Goal: Information Seeking & Learning: Learn about a topic

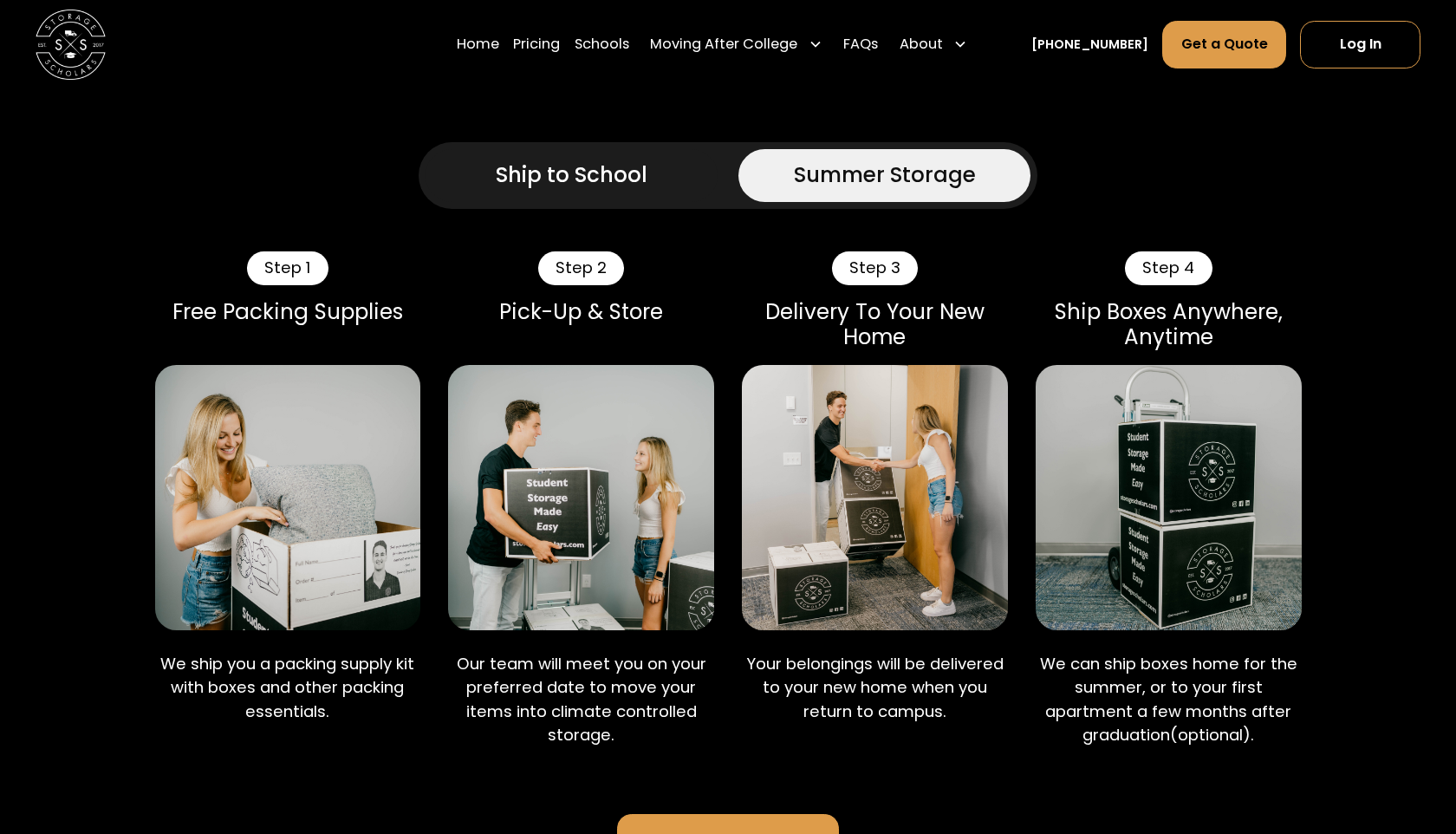
scroll to position [1562, 0]
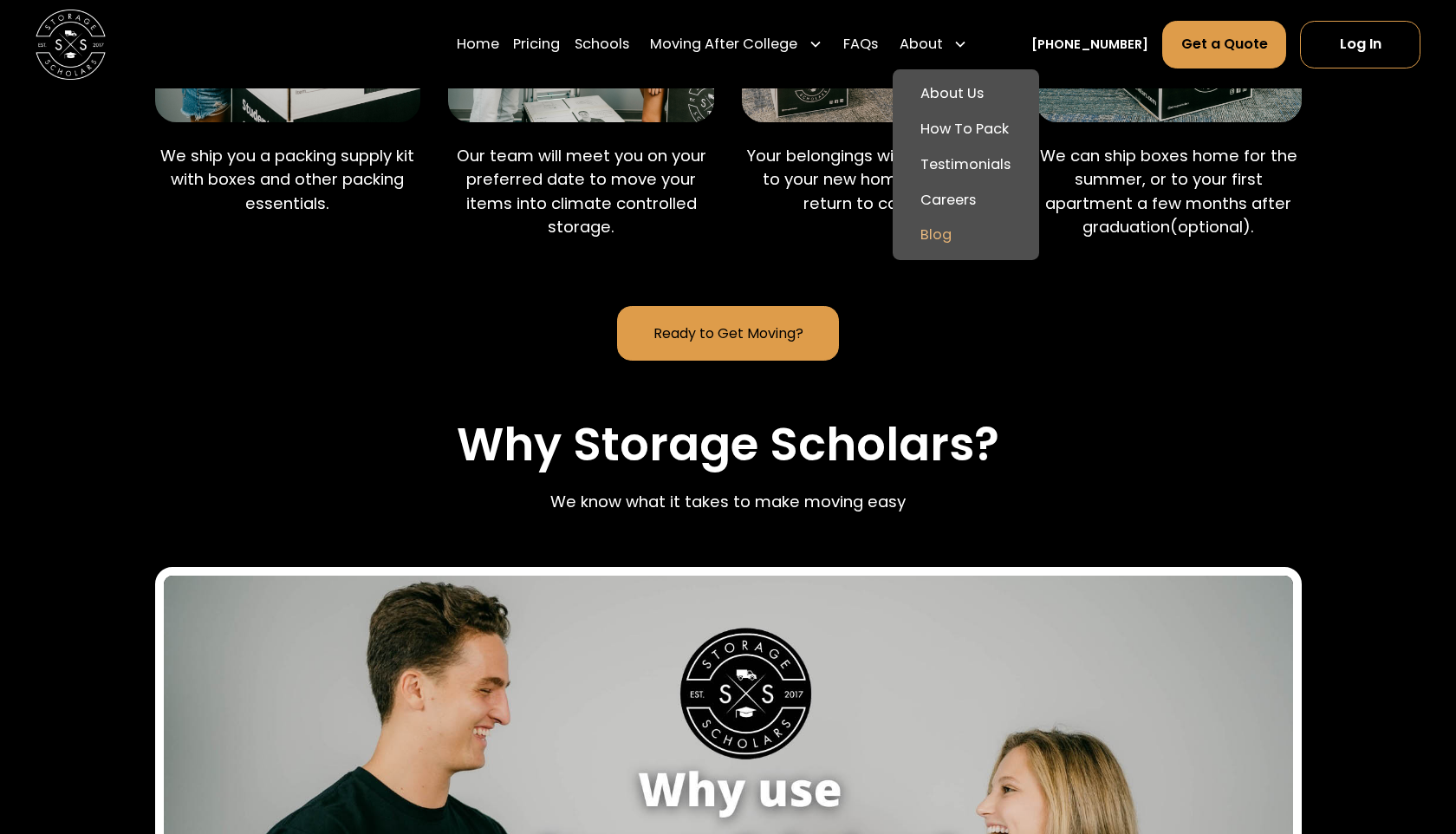
click at [968, 234] on link "Blog" at bounding box center [966, 235] width 133 height 35
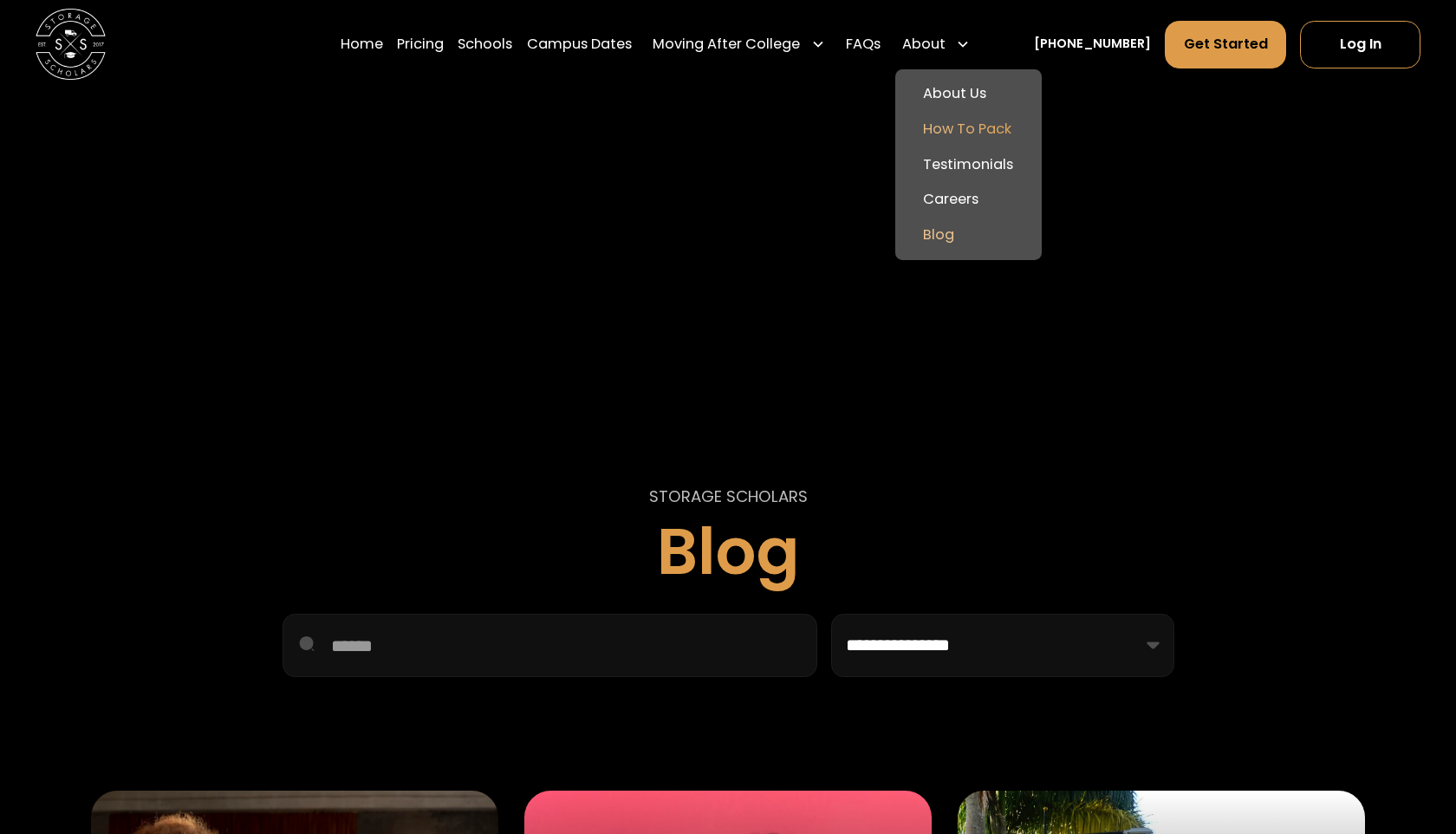
click at [980, 126] on link "How To Pack" at bounding box center [969, 130] width 133 height 35
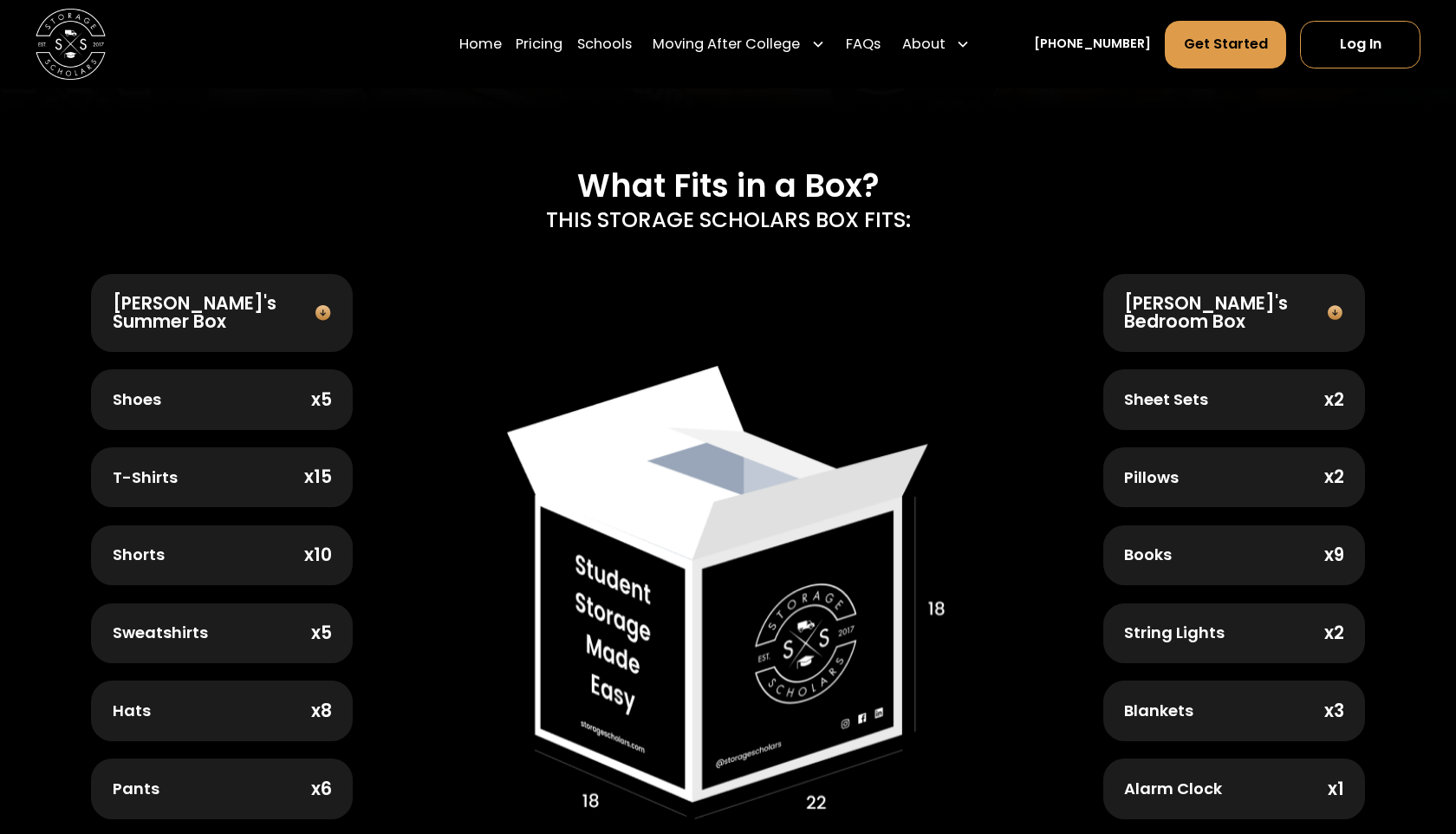
click at [689, 436] on img at bounding box center [728, 593] width 442 height 454
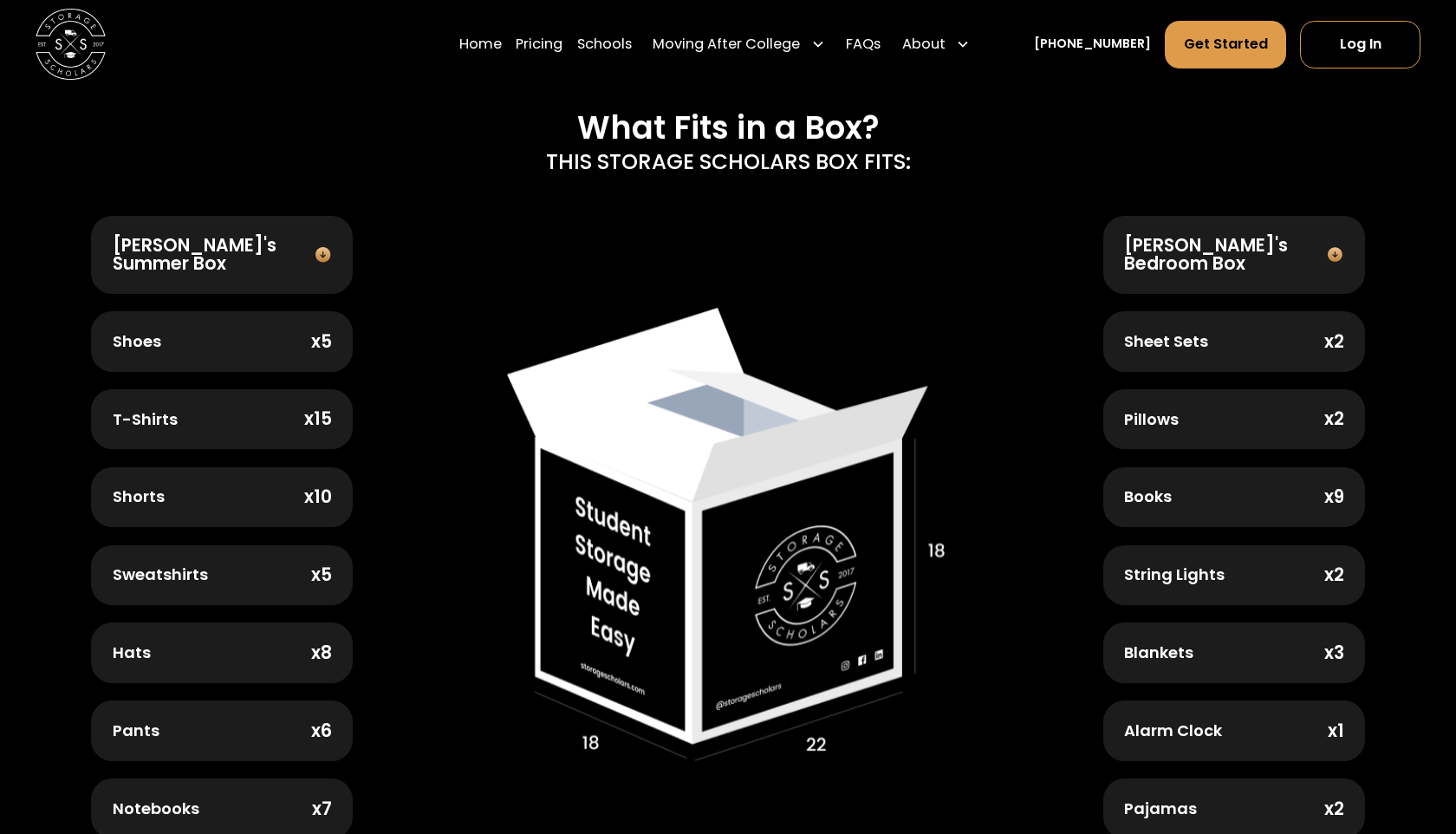
scroll to position [609, 0]
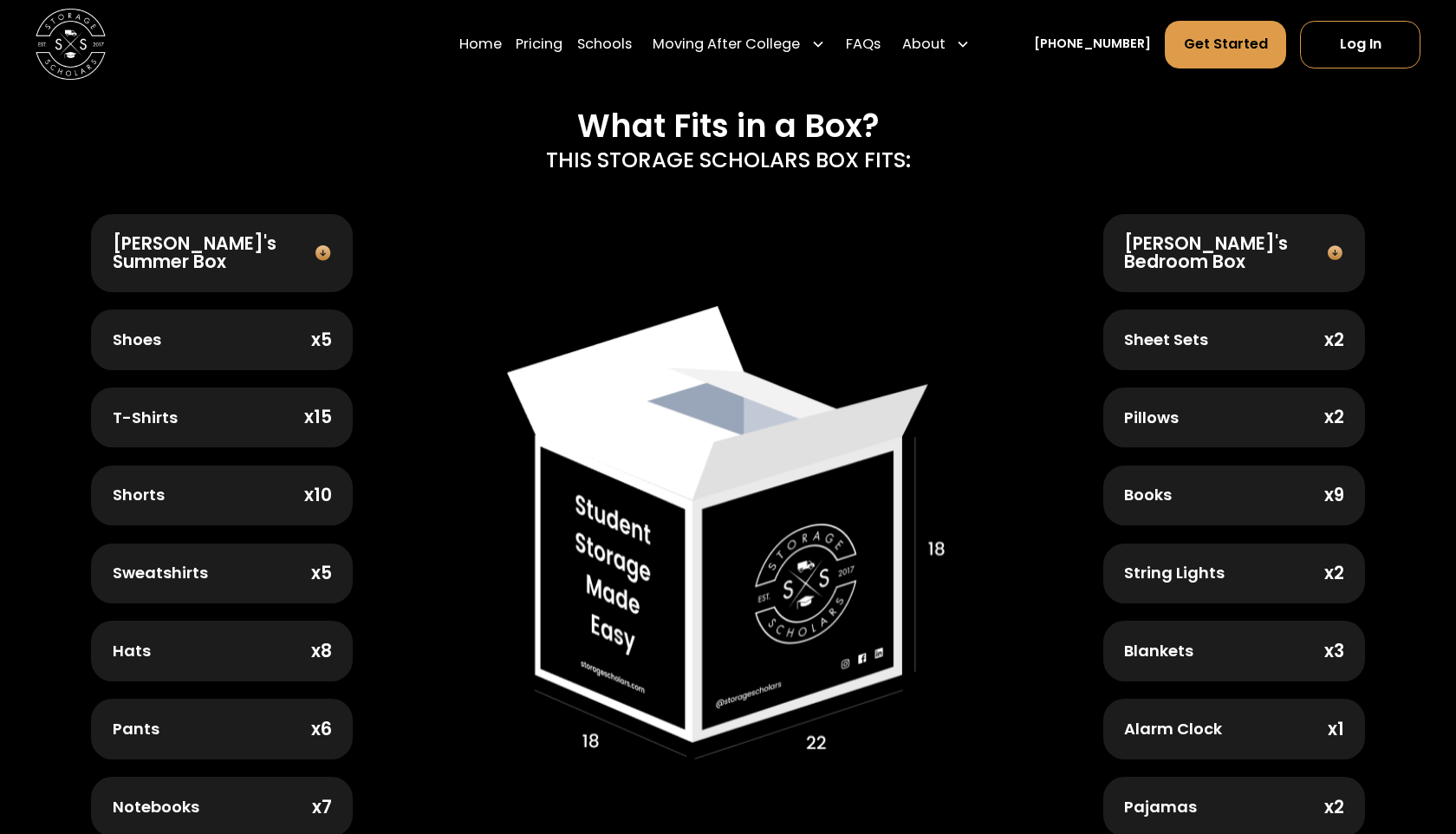
click at [1330, 245] on img at bounding box center [1335, 253] width 25 height 18
click at [1315, 248] on div "Jamie's Bedroom Box" at bounding box center [1225, 252] width 202 height 35
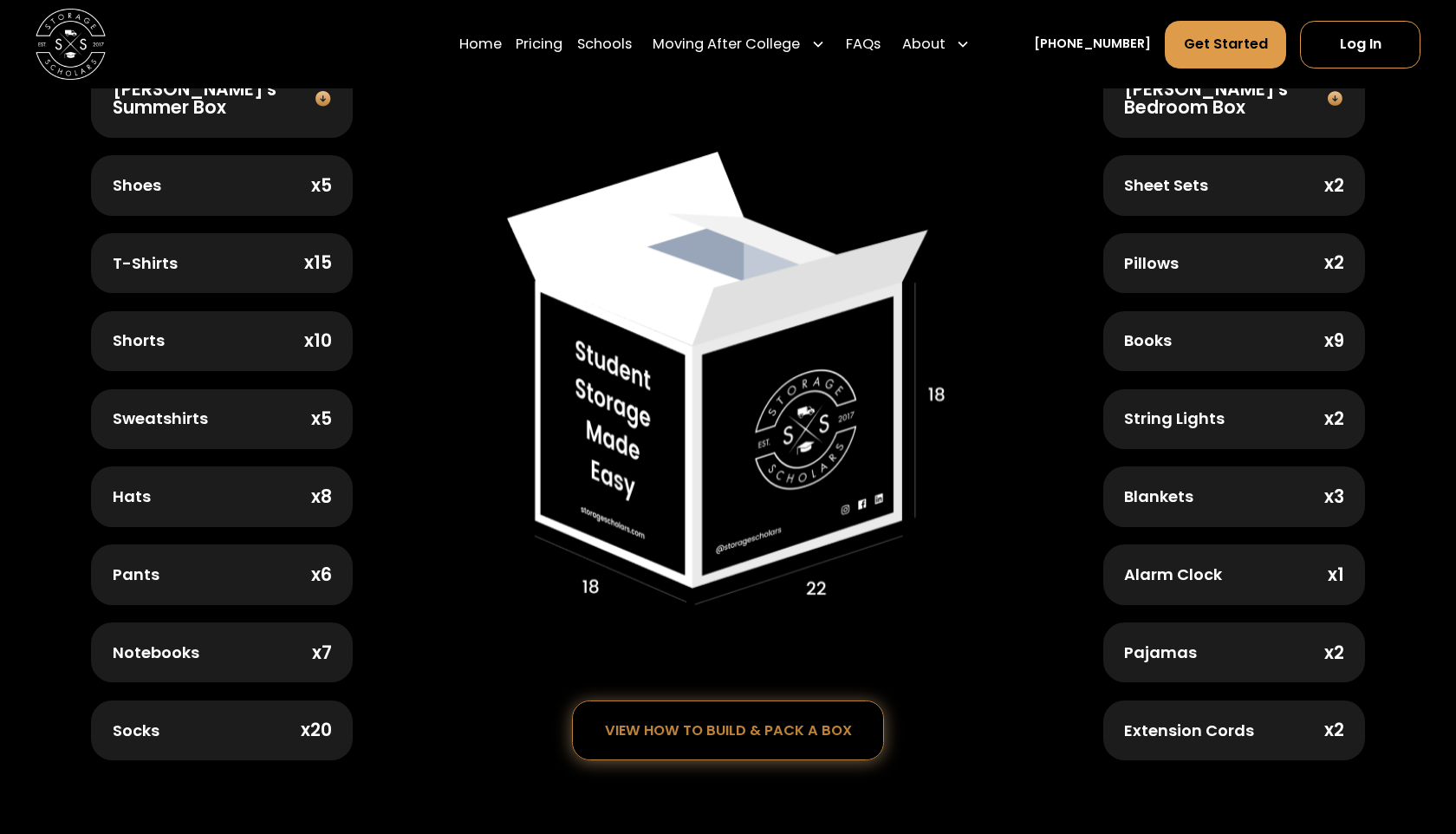
scroll to position [728, 0]
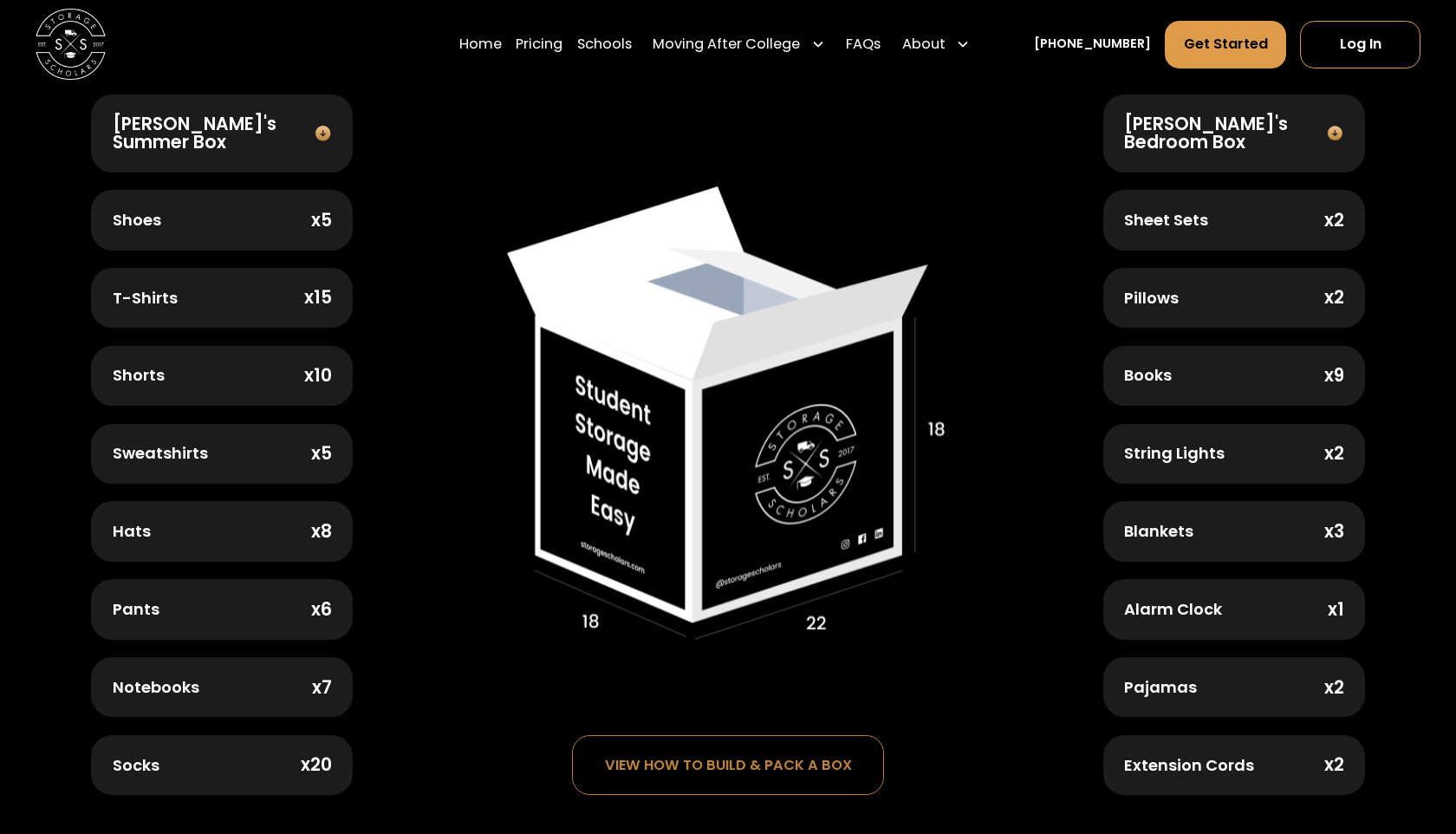
click at [1151, 191] on div "Sheet Sets x2" at bounding box center [1234, 220] width 261 height 60
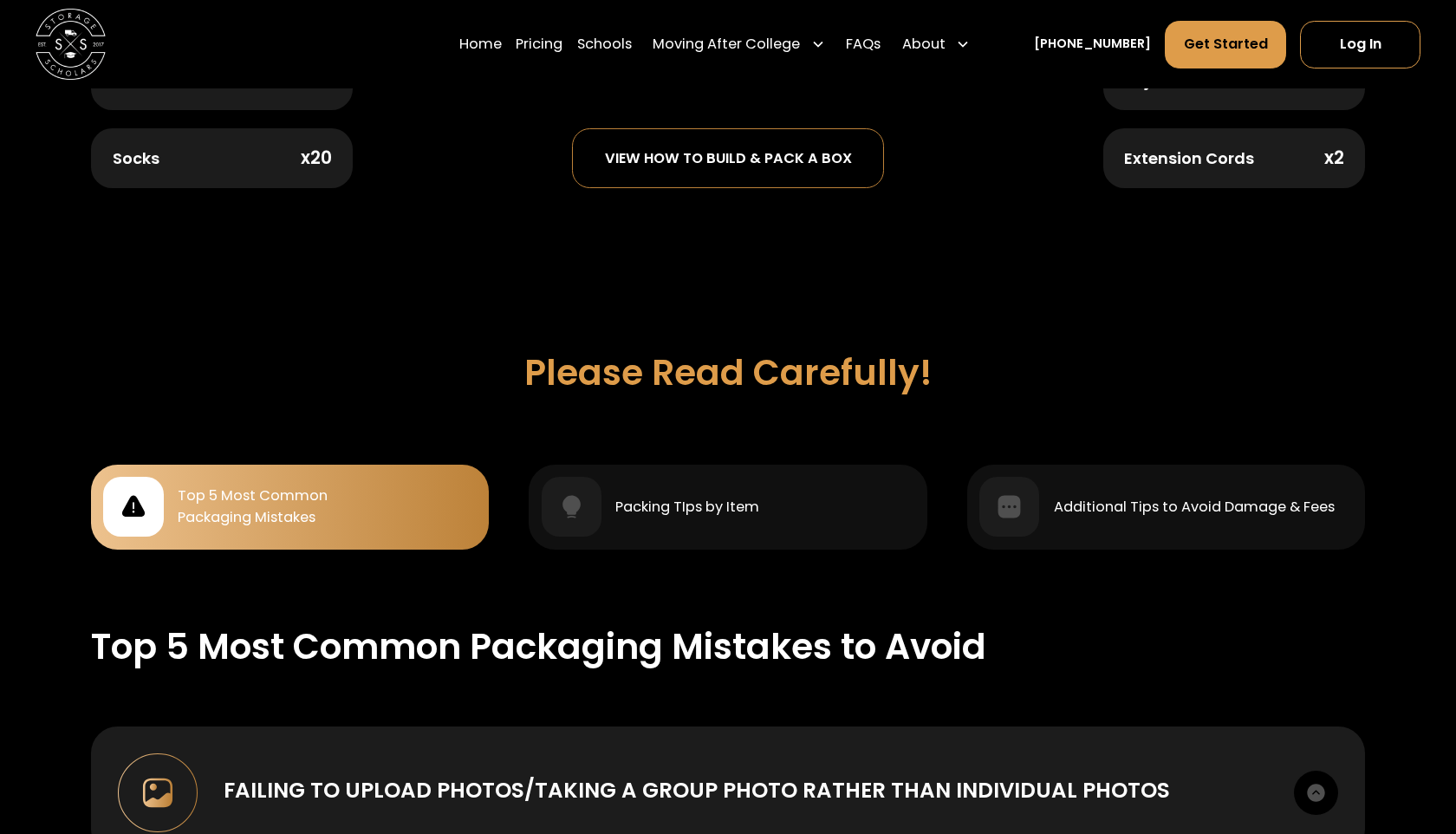
scroll to position [1333, 0]
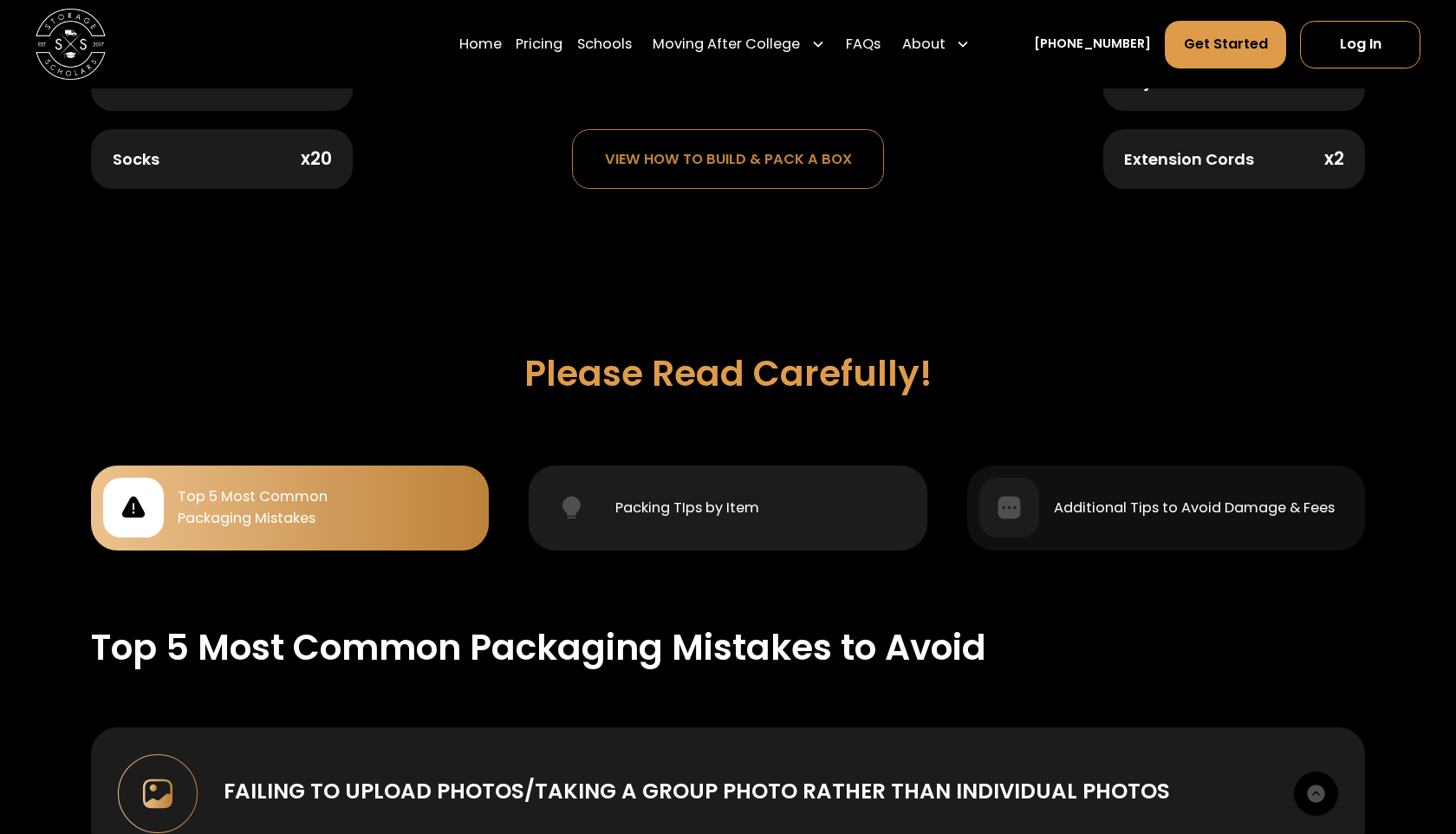
click at [689, 511] on div "Packing TIps by Item" at bounding box center [728, 507] width 373 height 60
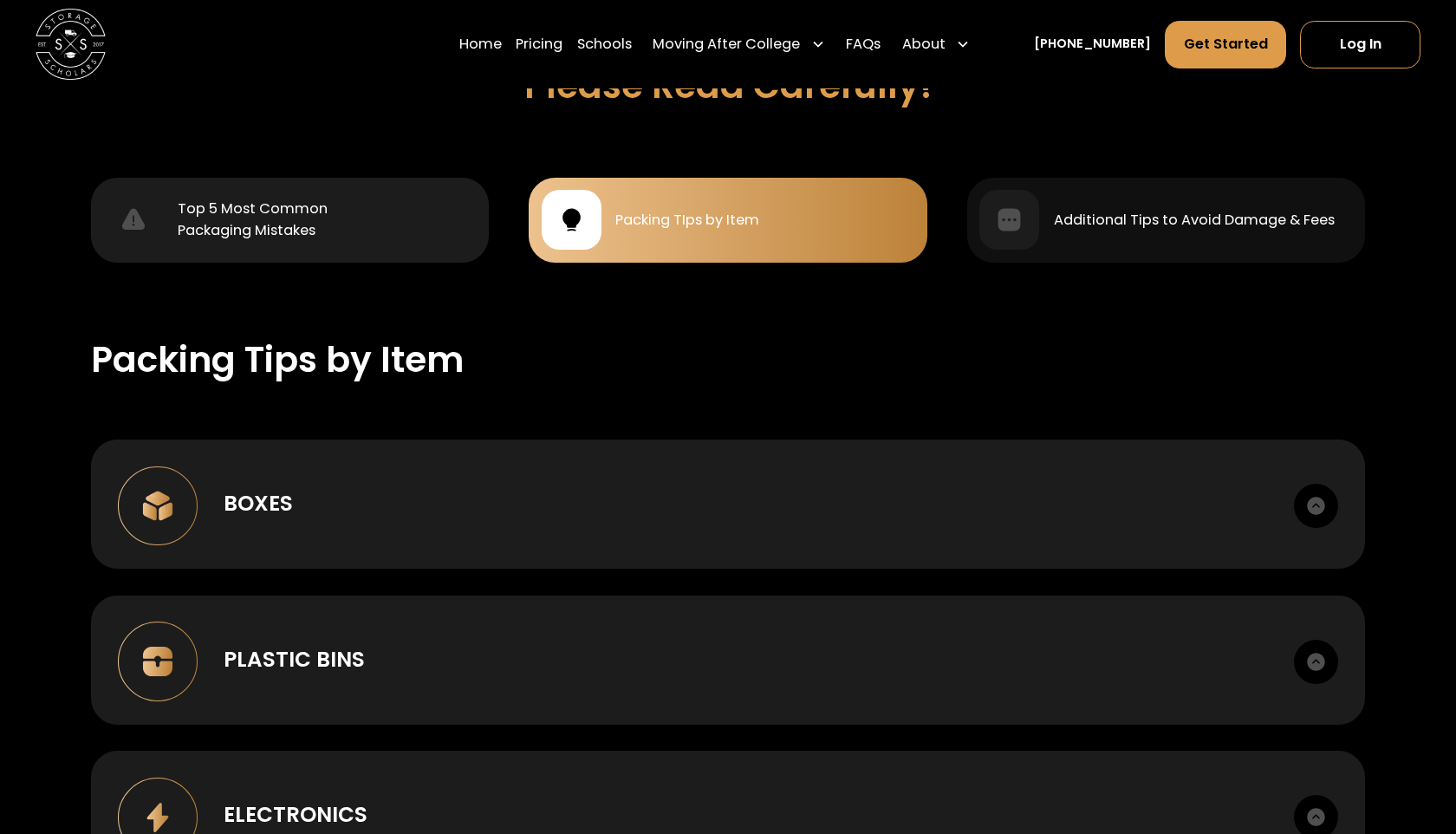
scroll to position [1624, 0]
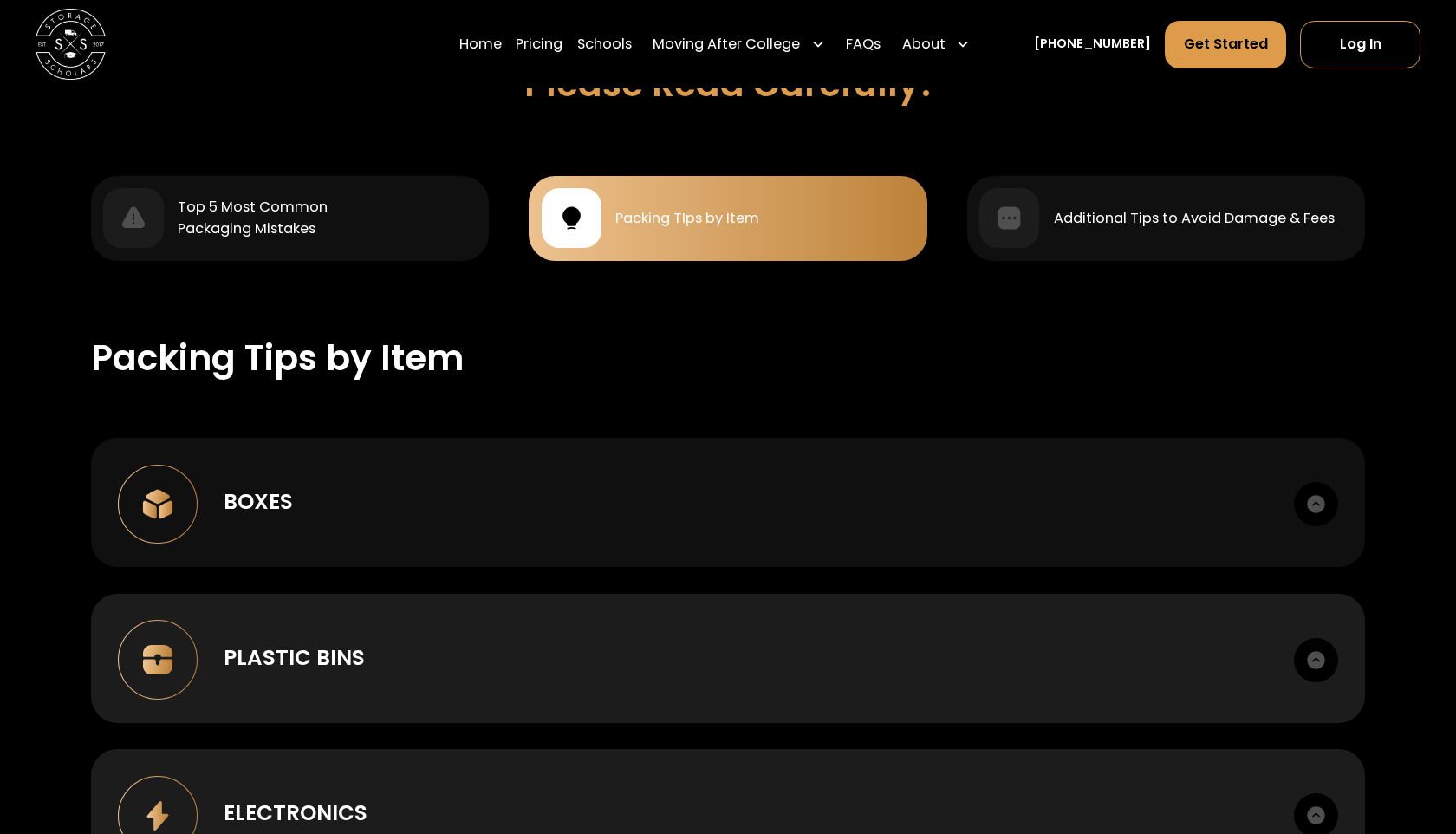
click at [459, 467] on div "Boxes In constructing and sealing your boxes, please apply tape liberally. You …" at bounding box center [728, 501] width 1274 height 129
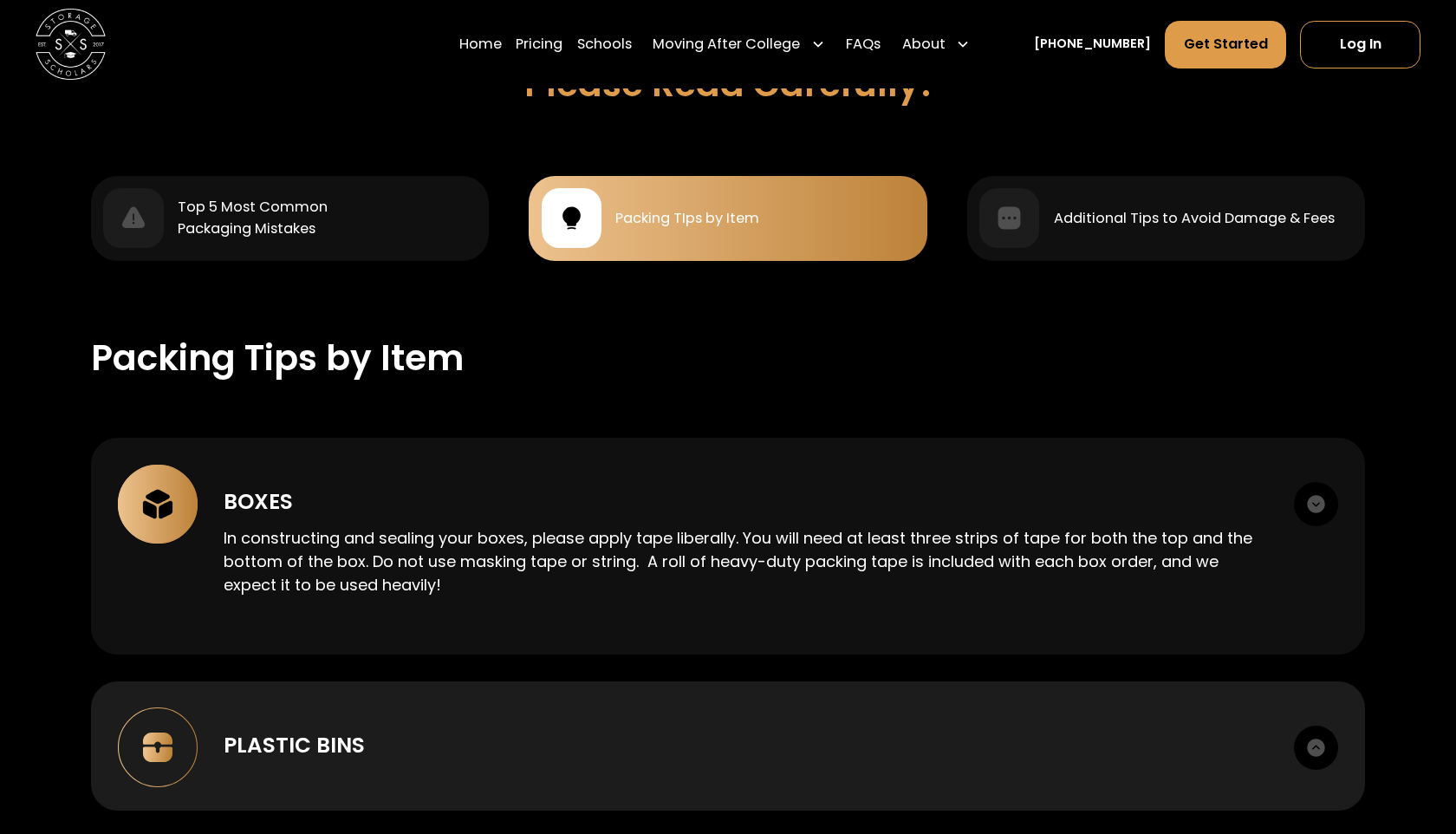
click at [459, 467] on div "Boxes In constructing and sealing your boxes, please apply tape liberally. You …" at bounding box center [728, 546] width 1274 height 217
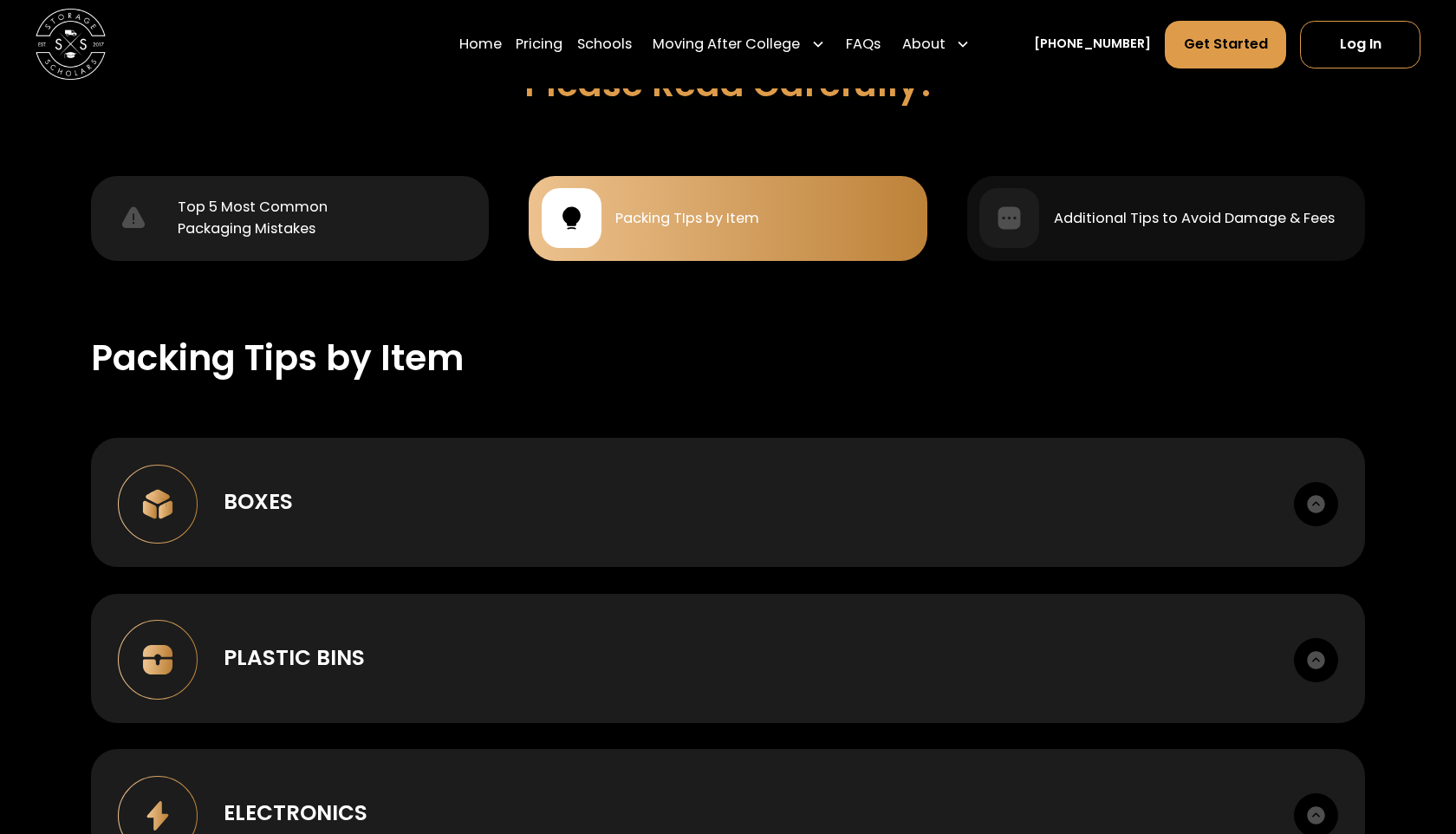
click at [379, 176] on link "Top 5 Most Common Packaging Mistakes" at bounding box center [289, 219] width 398 height 85
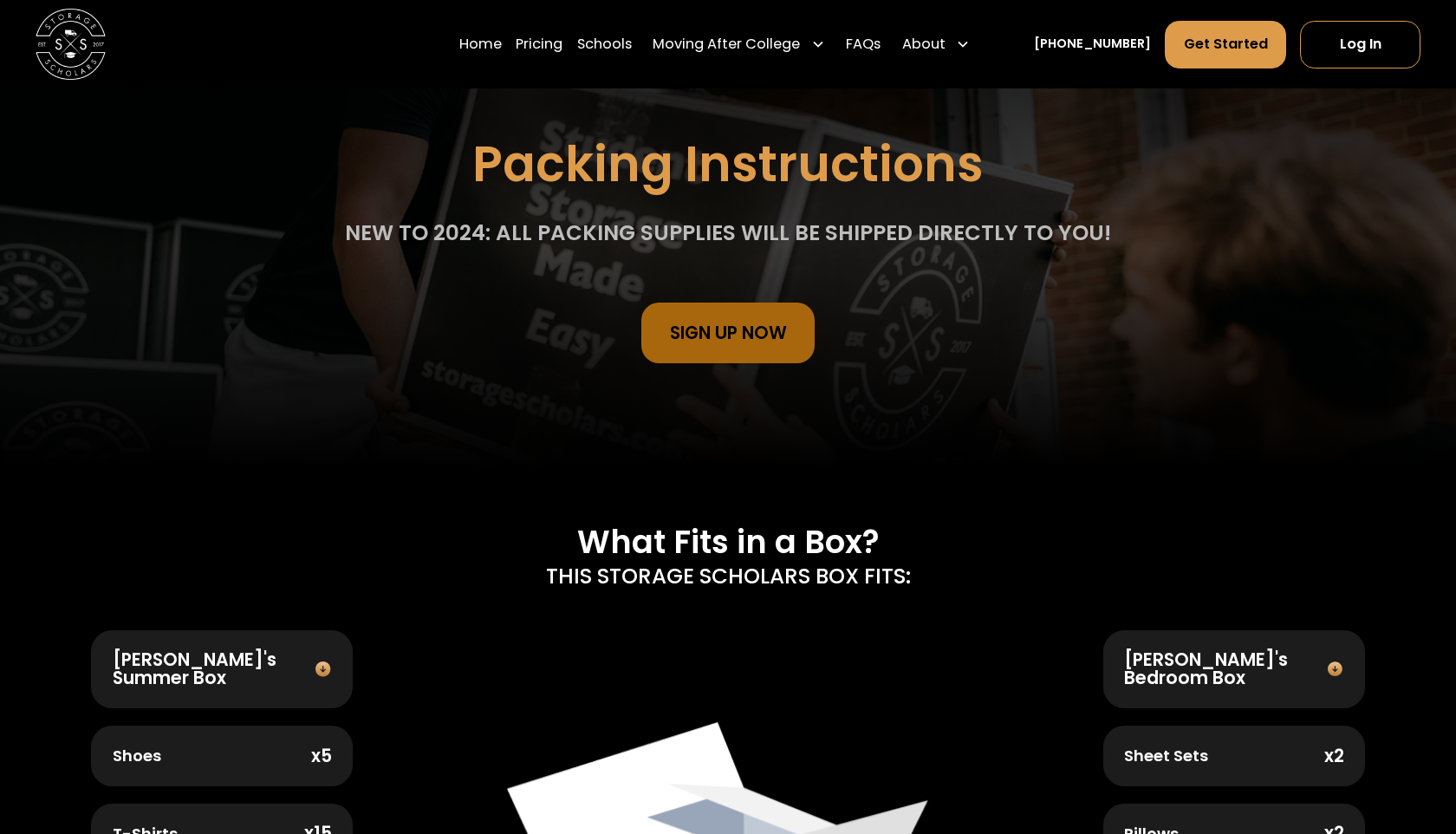
scroll to position [0, 0]
